Goal: Task Accomplishment & Management: Use online tool/utility

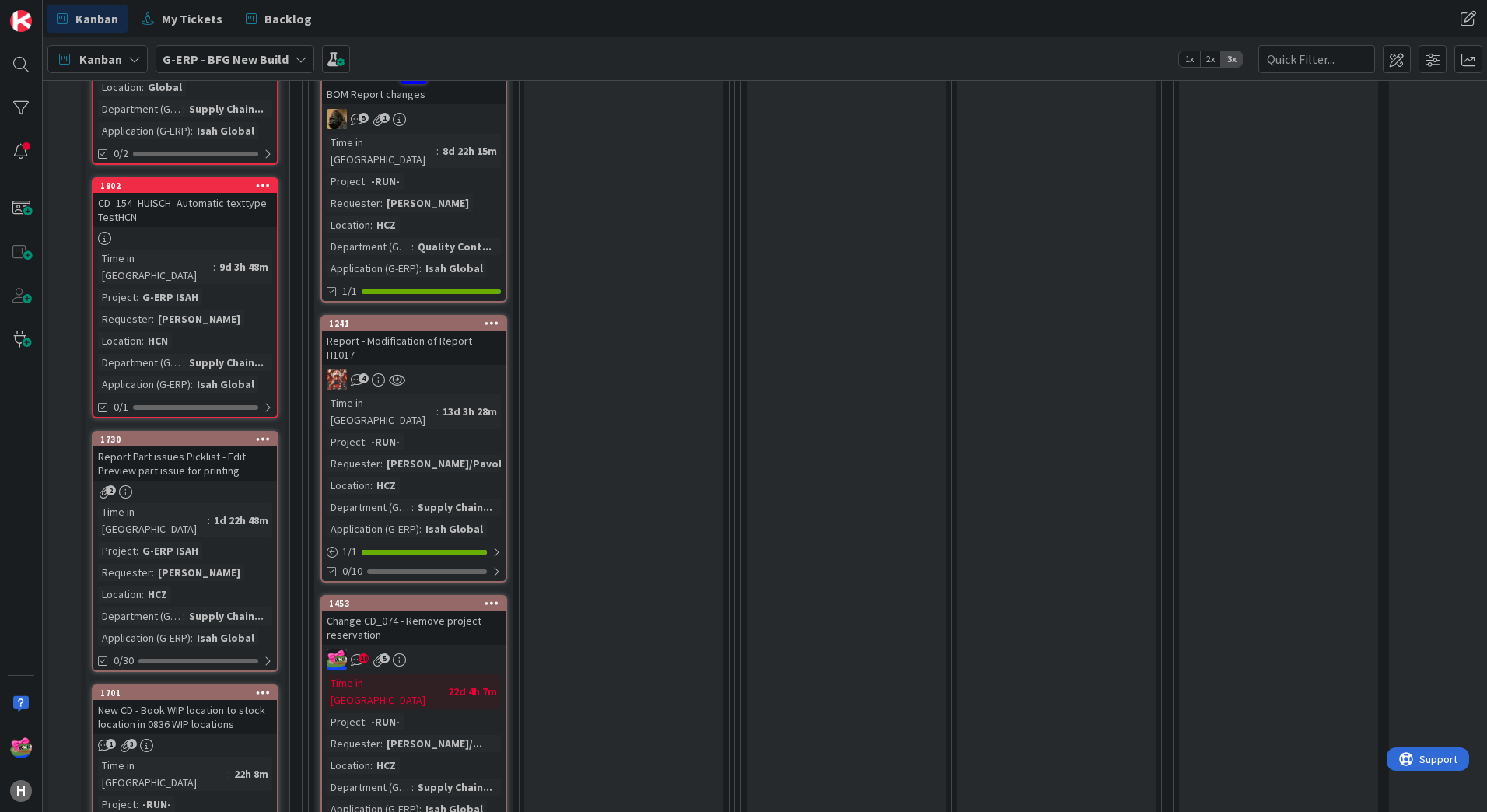
scroll to position [1399, 0]
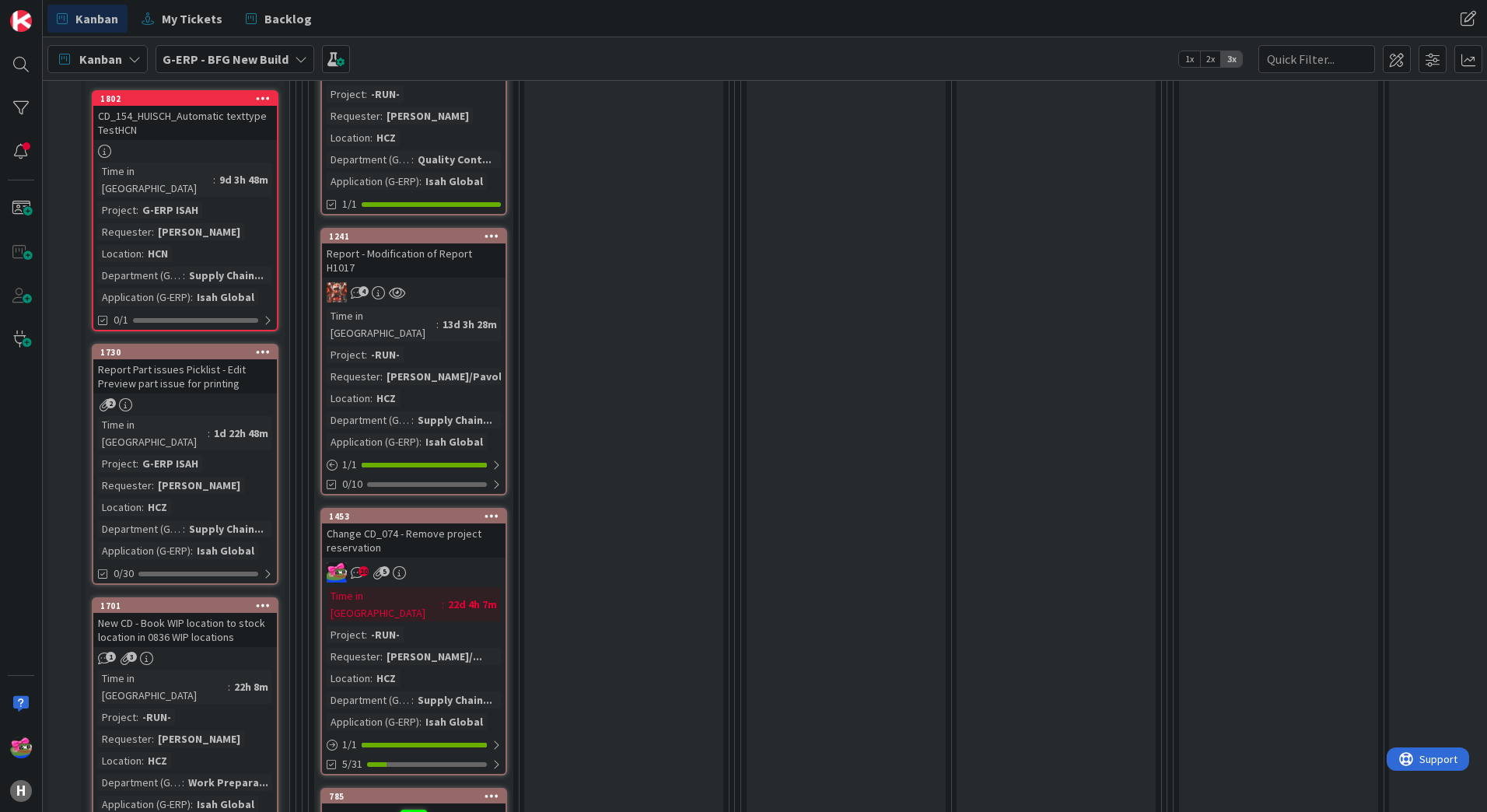
click at [500, 562] on div "10 5" at bounding box center [414, 571] width 183 height 20
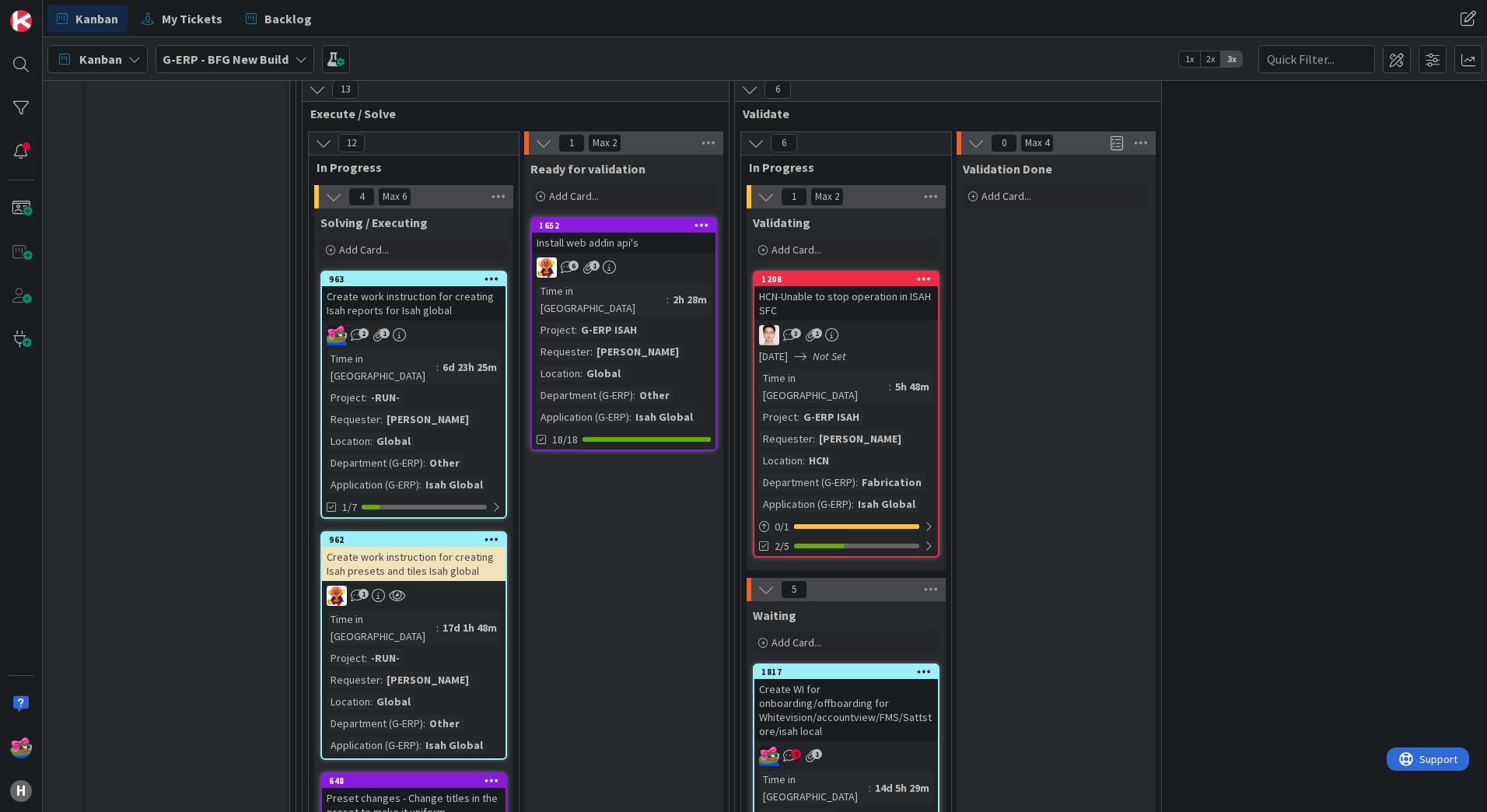
scroll to position [2566, 0]
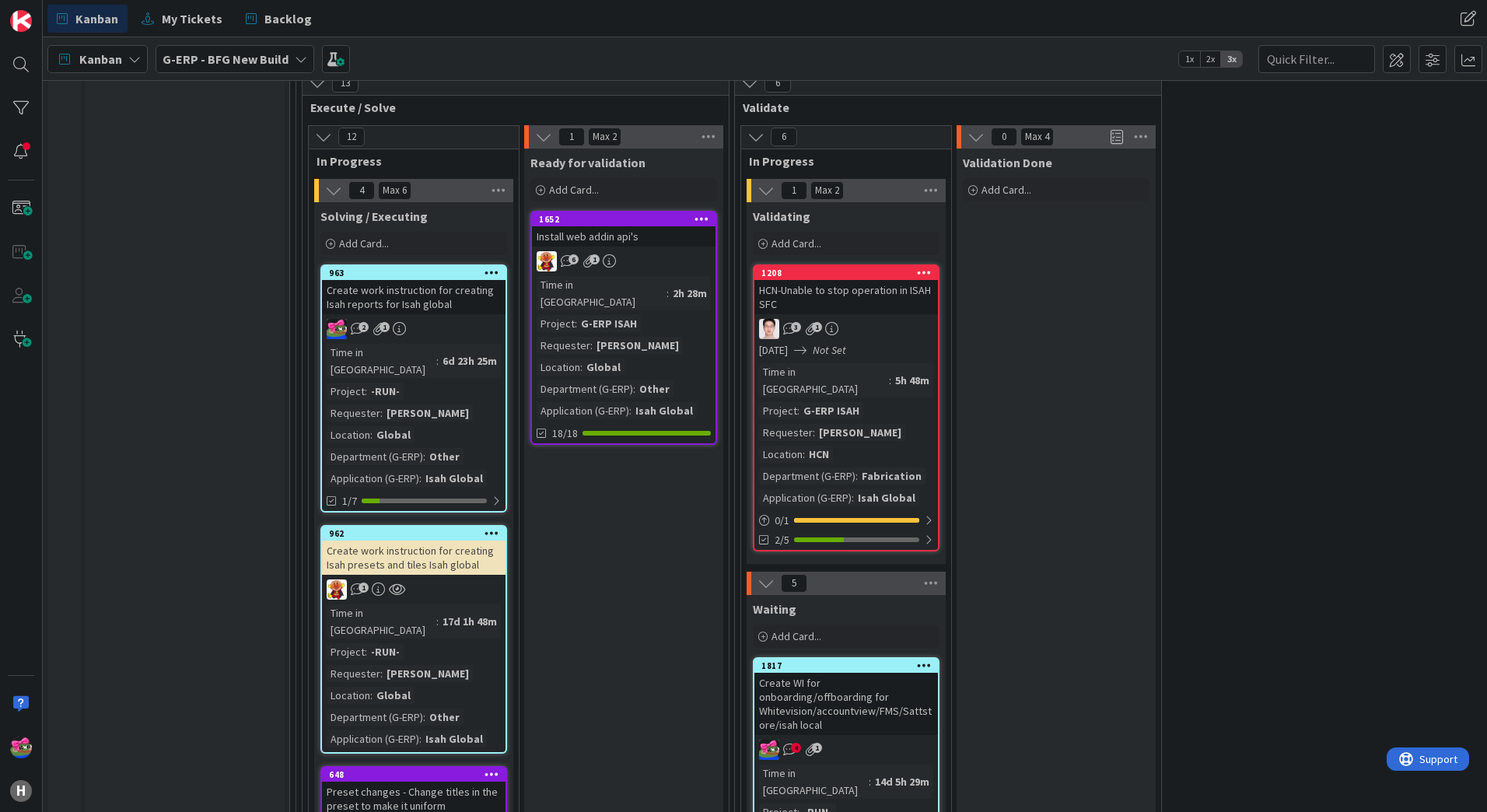
click at [917, 672] on div "Create WI for onboarding/offboarding for Whitevision/accountview/FMS/Sattstore/…" at bounding box center [846, 703] width 183 height 62
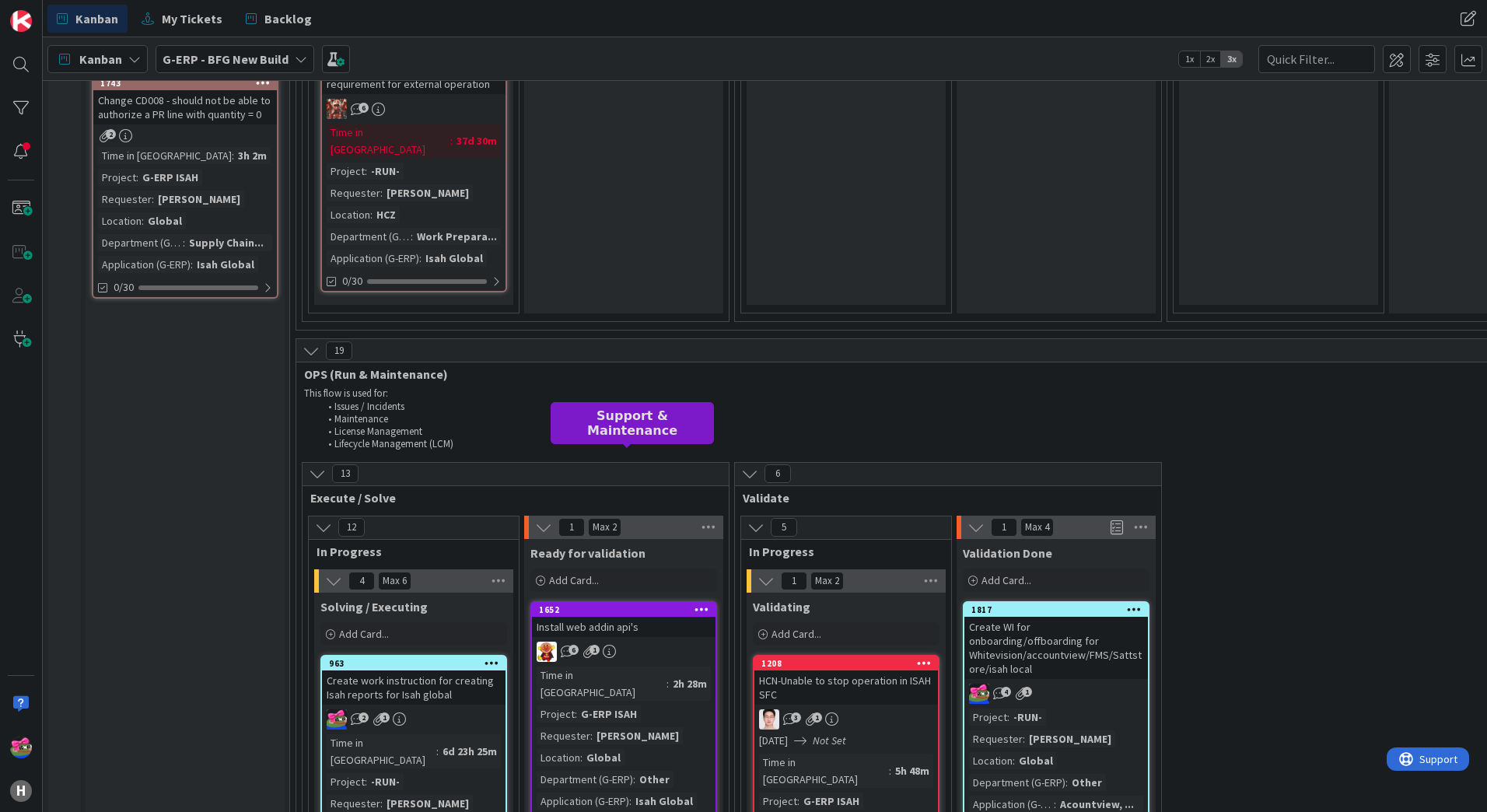
scroll to position [2200, 0]
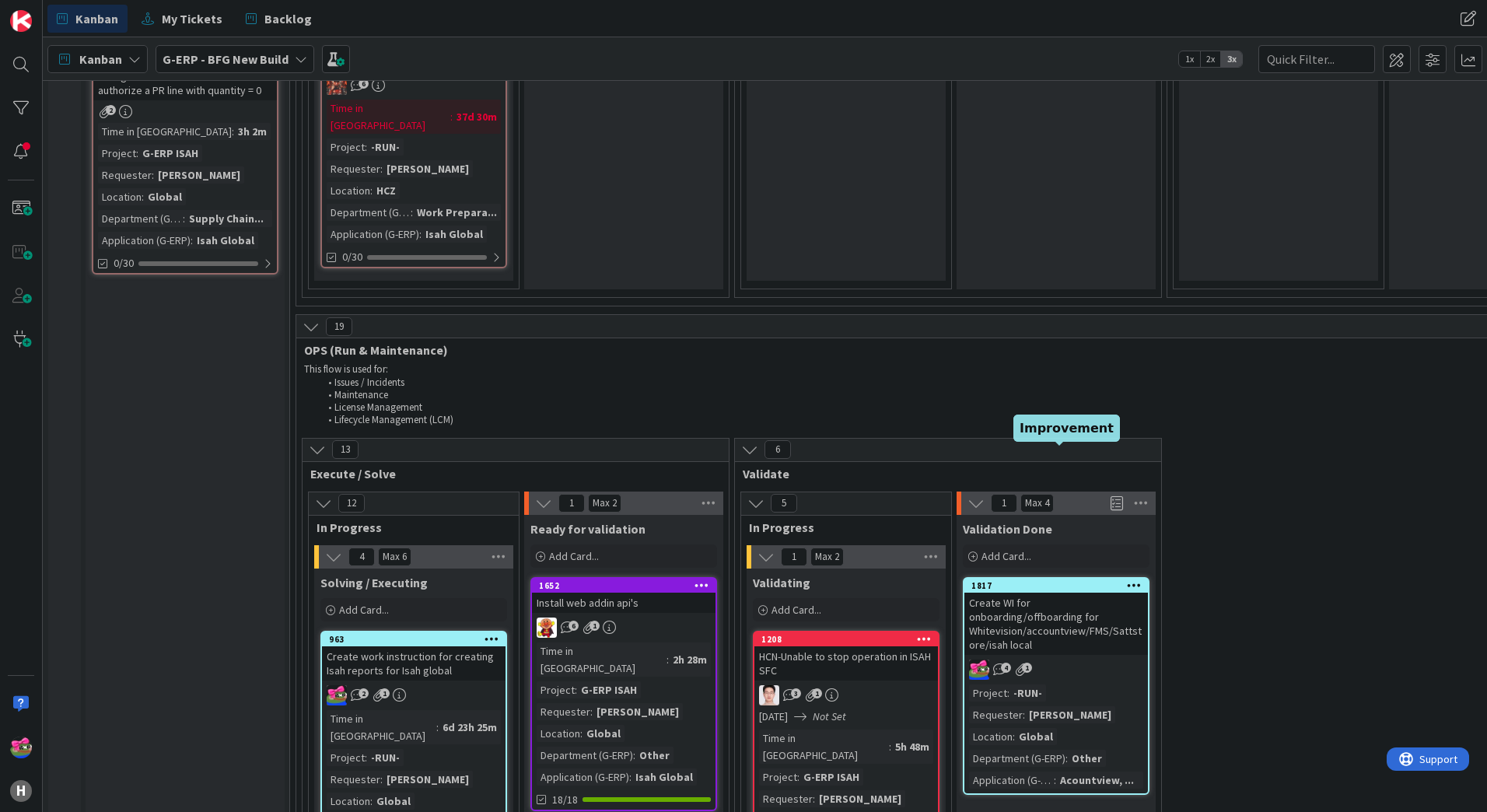
click at [1021, 580] on div "1817" at bounding box center [1059, 585] width 176 height 10
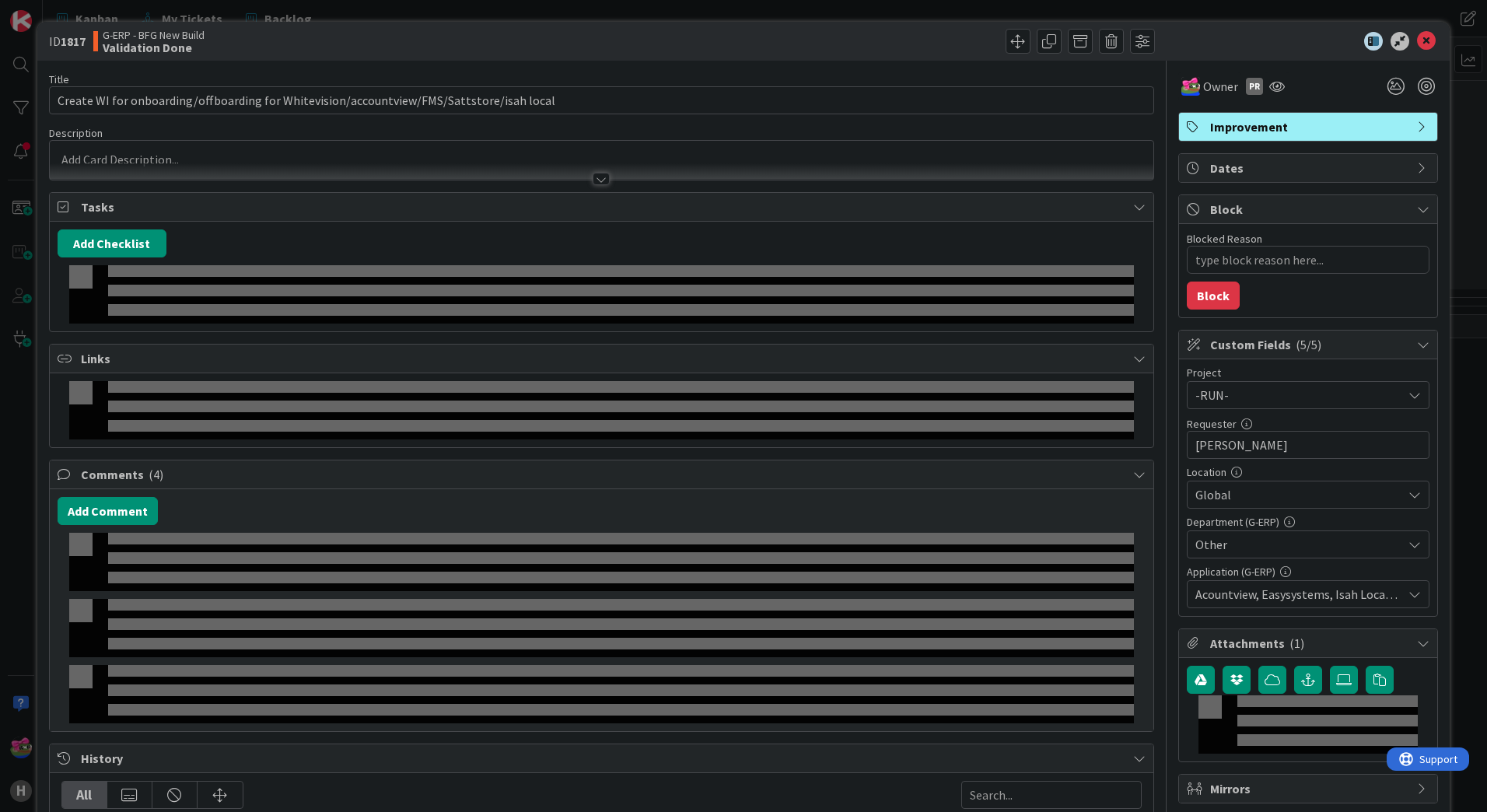
type textarea "x"
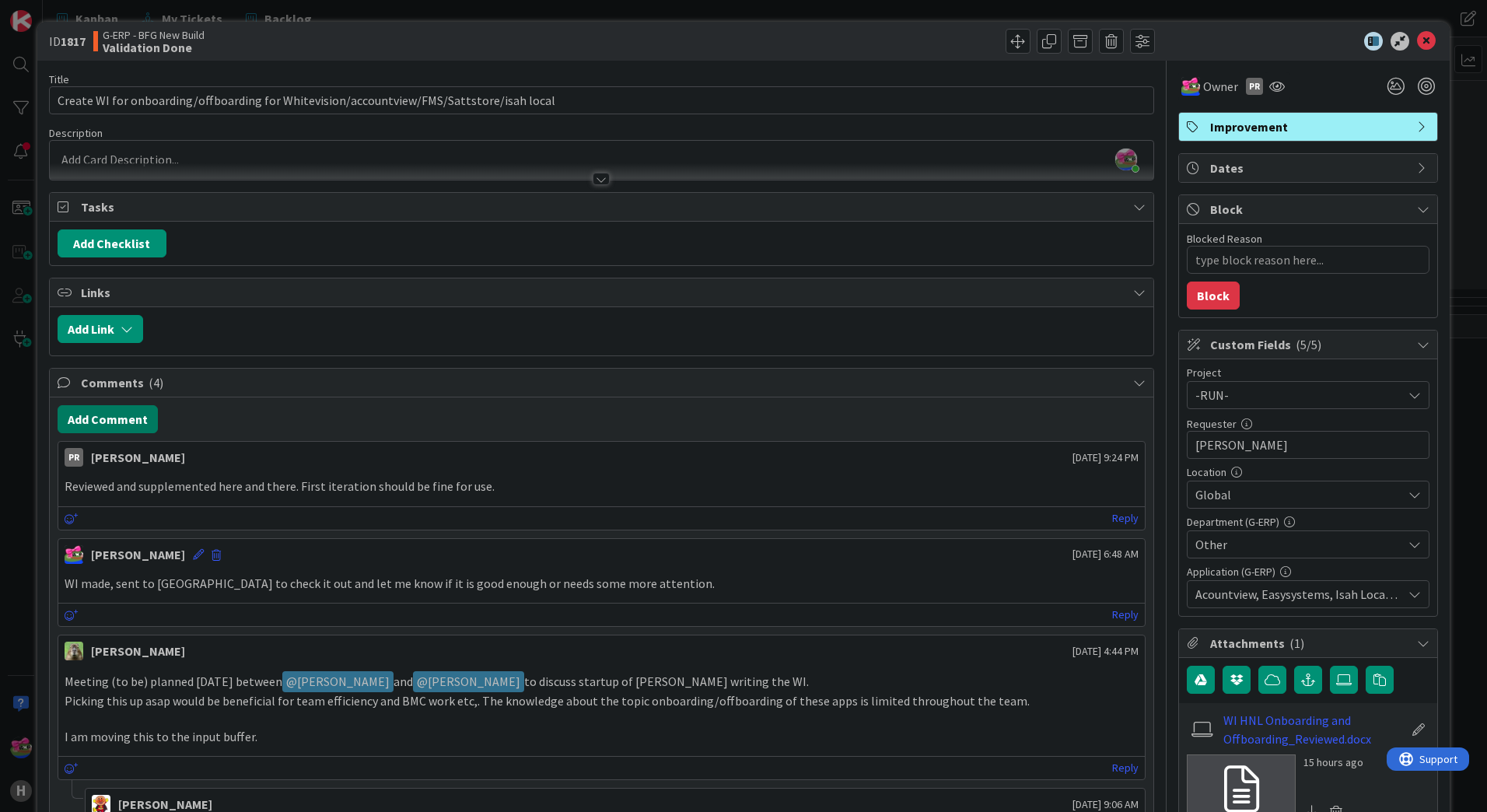
click at [112, 413] on button "Add Comment" at bounding box center [107, 419] width 100 height 28
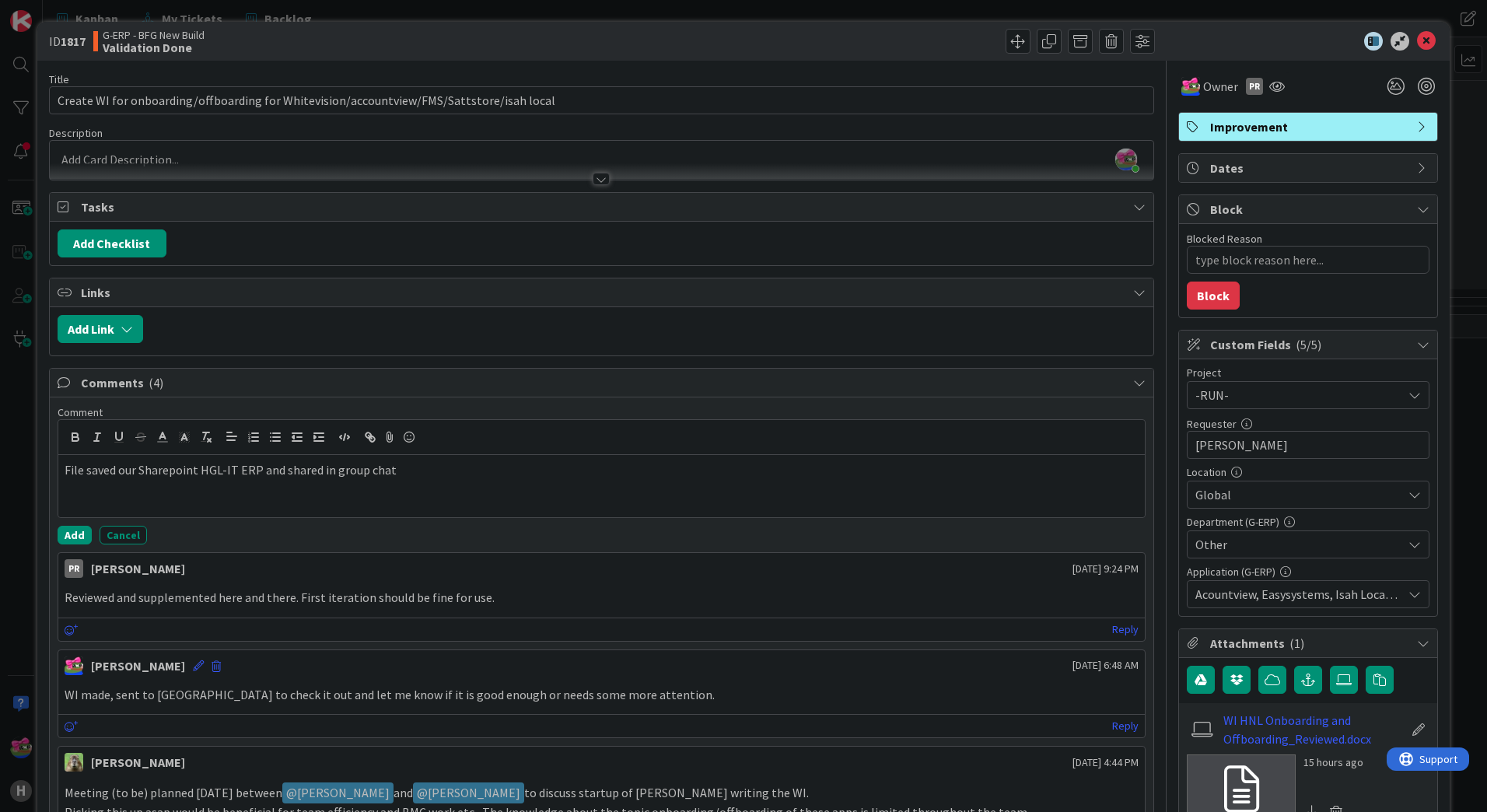
click at [334, 472] on p "File saved our Sharepoint HGL-IT ERP and shared in group chat" at bounding box center [601, 470] width 1074 height 18
click at [75, 533] on button "Add" at bounding box center [74, 535] width 34 height 18
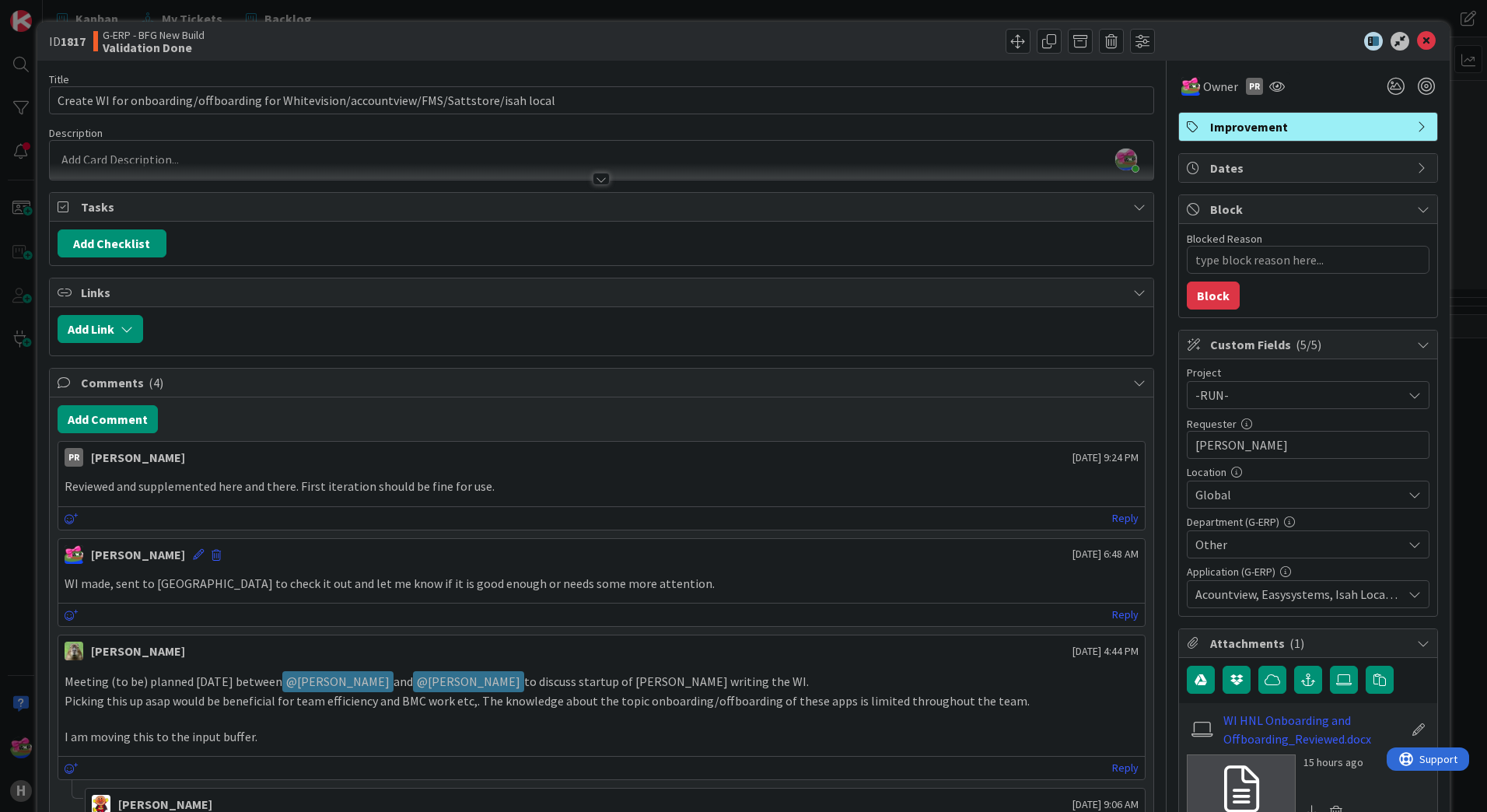
type textarea "x"
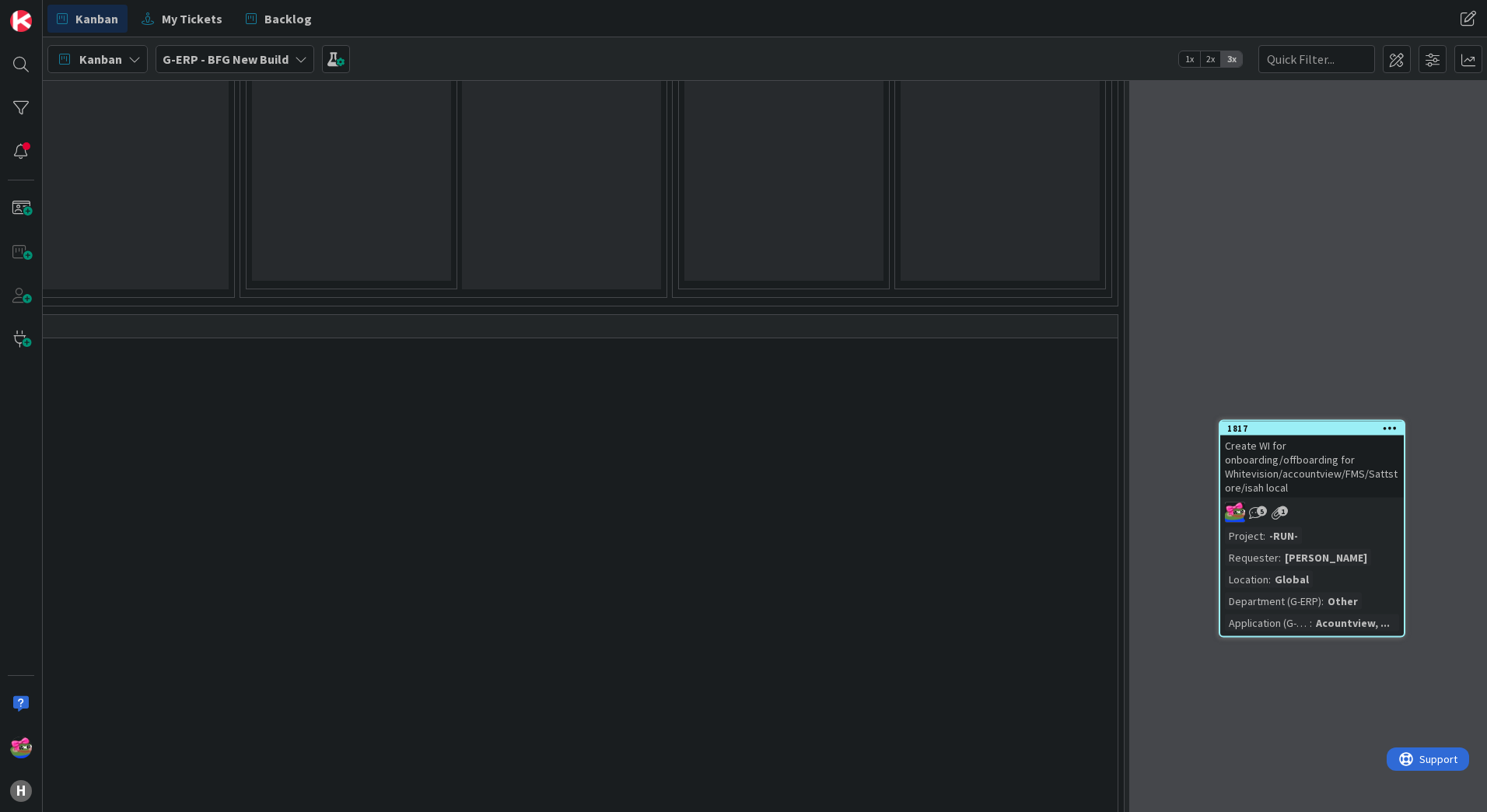
scroll to position [2200, 1844]
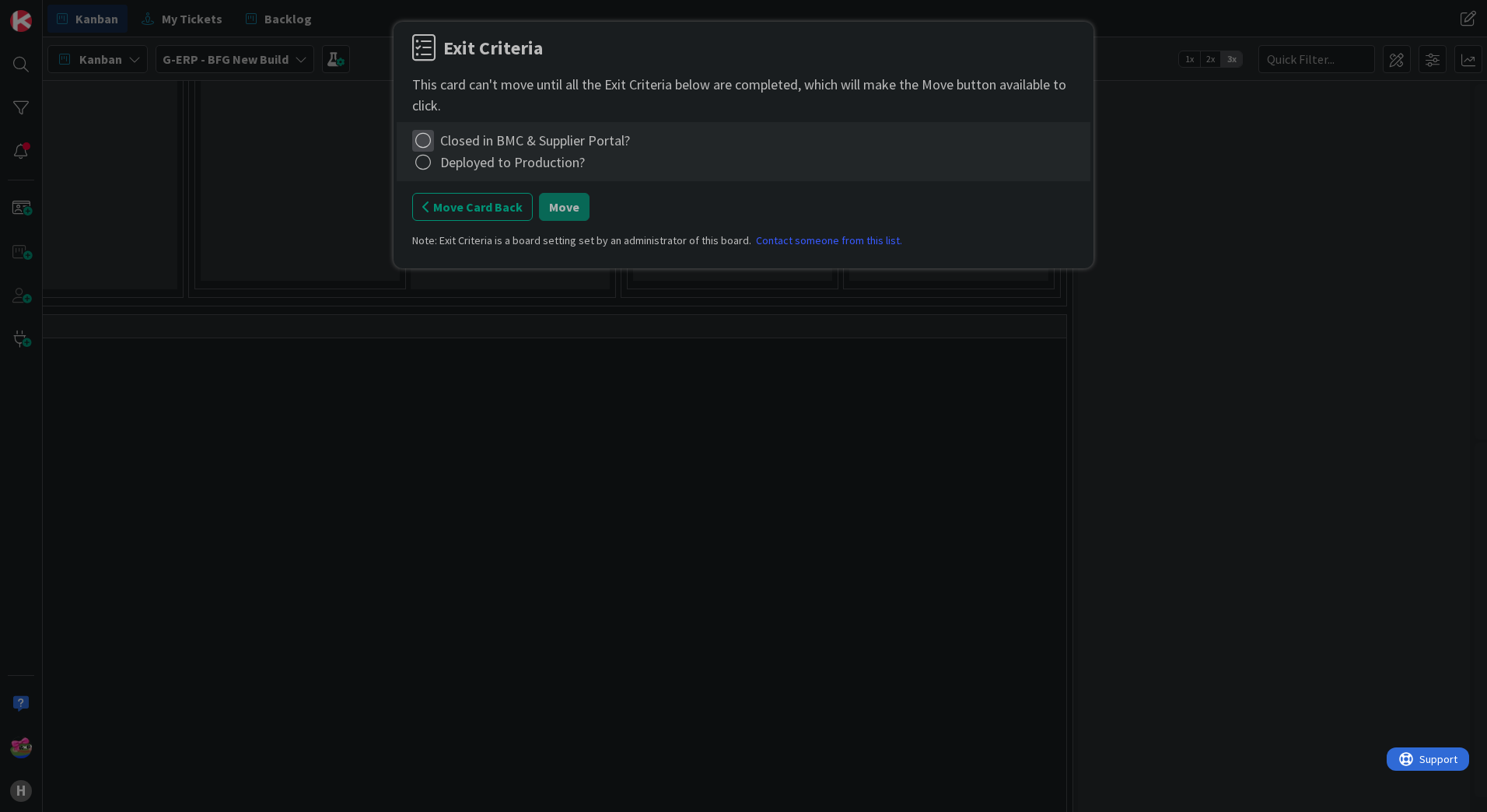
click at [417, 145] on icon at bounding box center [422, 140] width 22 height 22
click at [439, 173] on link "Complete" at bounding box center [509, 173] width 195 height 23
drag, startPoint x: 427, startPoint y: 162, endPoint x: 434, endPoint y: 172, distance: 12.2
click at [427, 162] on icon at bounding box center [422, 162] width 22 height 22
click at [454, 194] on link "Complete" at bounding box center [509, 194] width 195 height 23
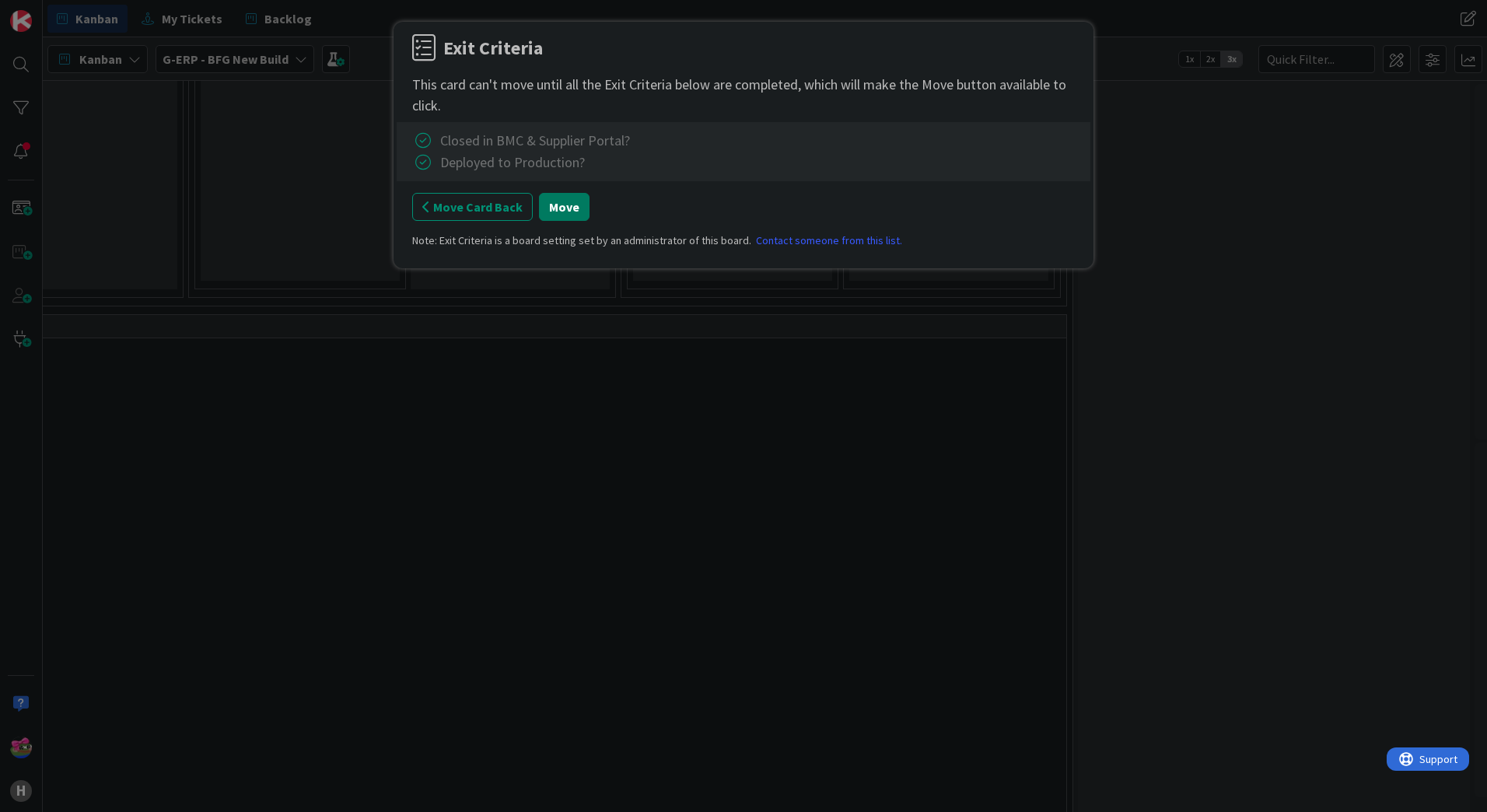
click at [576, 207] on button "Move" at bounding box center [565, 207] width 51 height 28
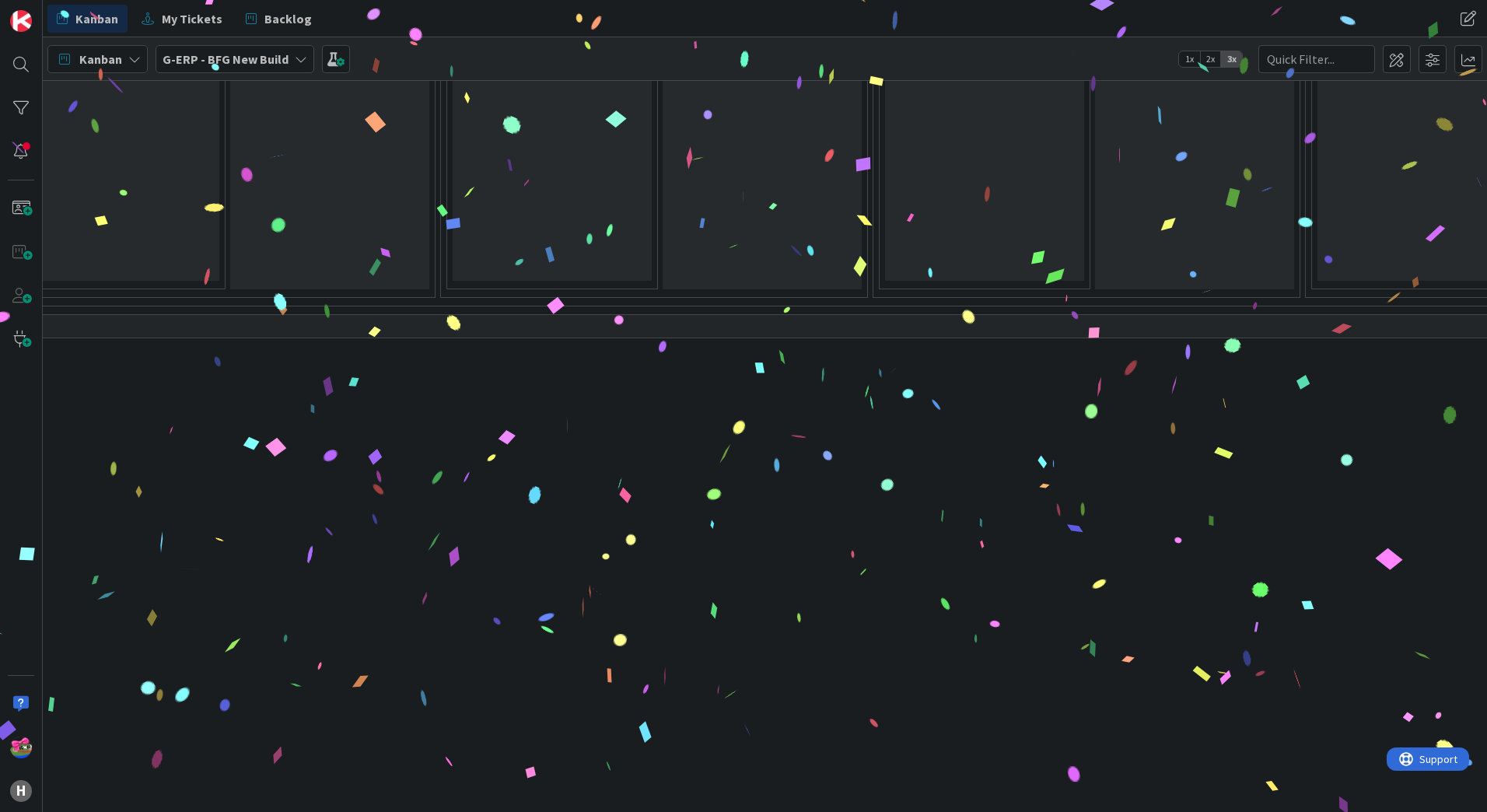
scroll to position [2200, 0]
